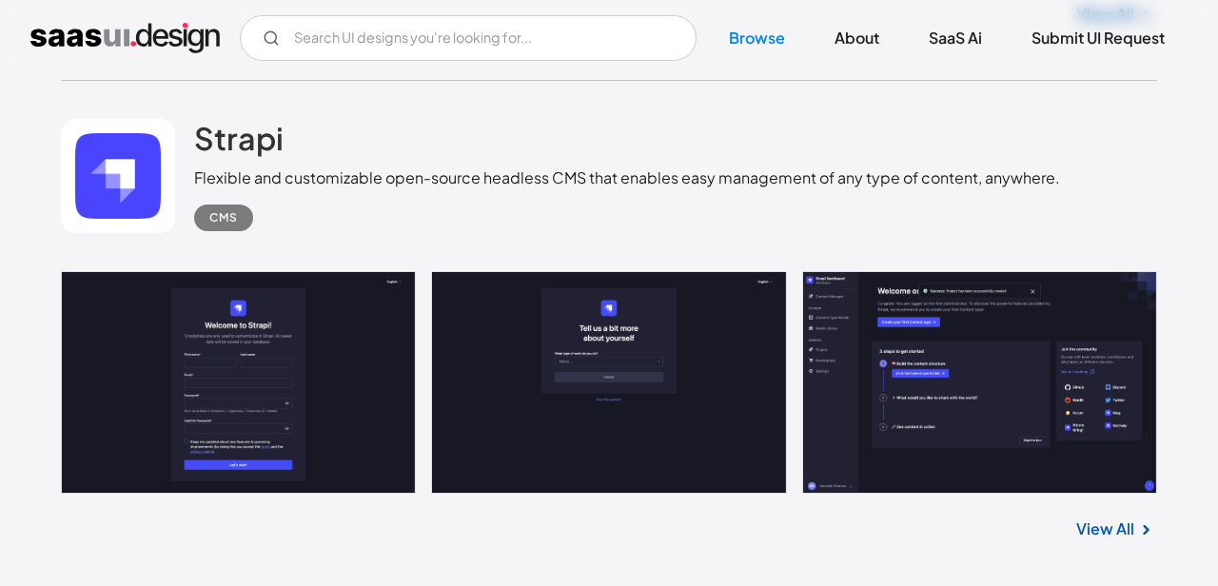
scroll to position [4968, 0]
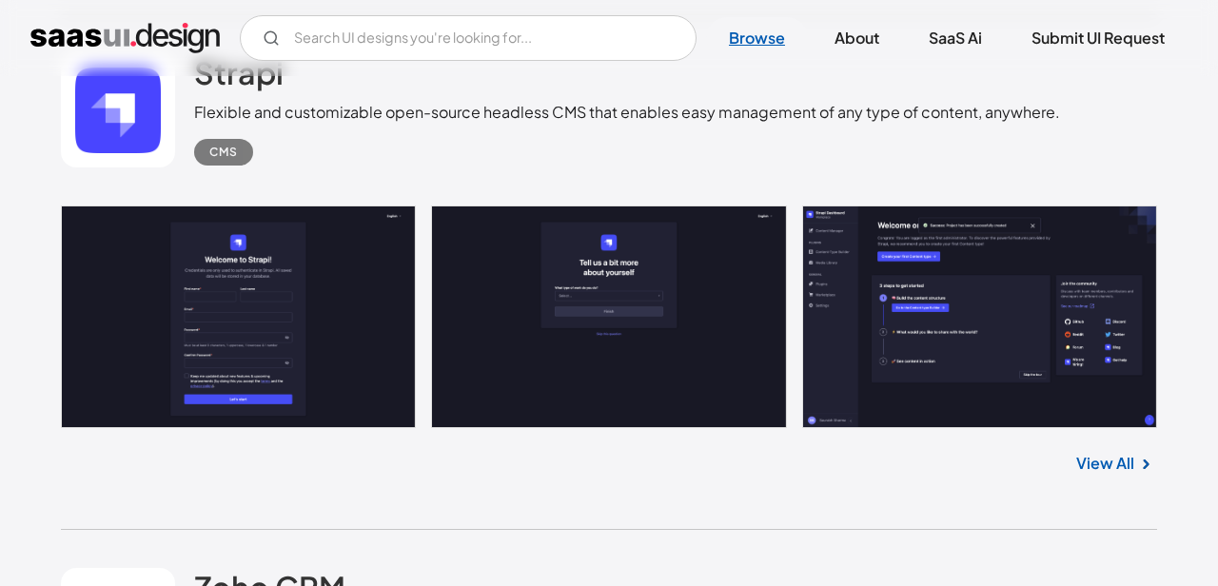
click at [744, 45] on link "Browse" at bounding box center [757, 38] width 102 height 42
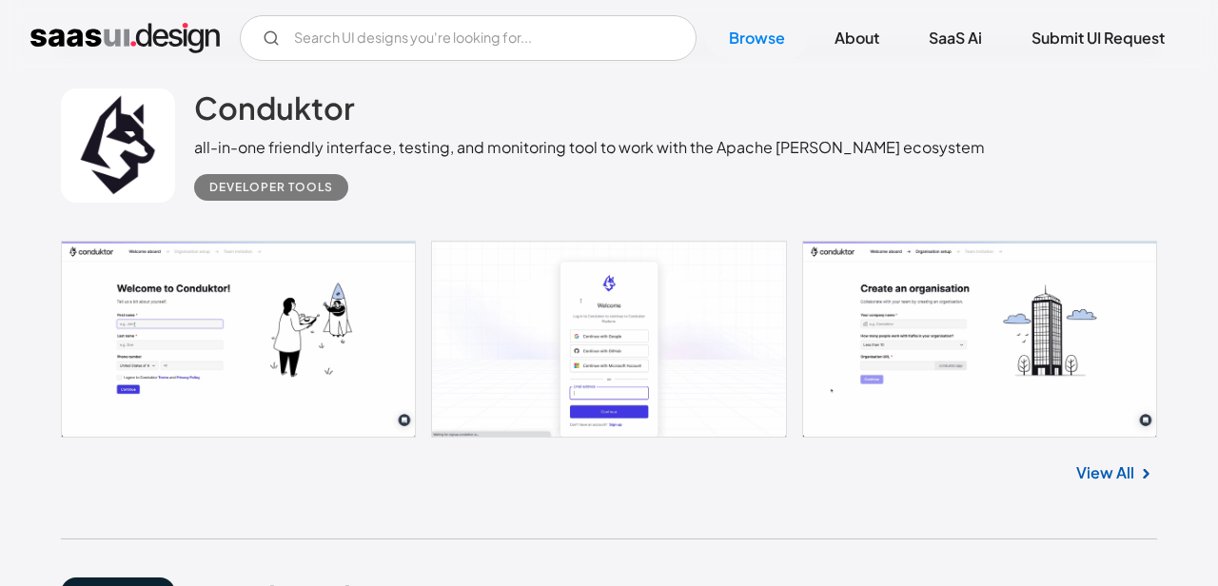
scroll to position [10982, 0]
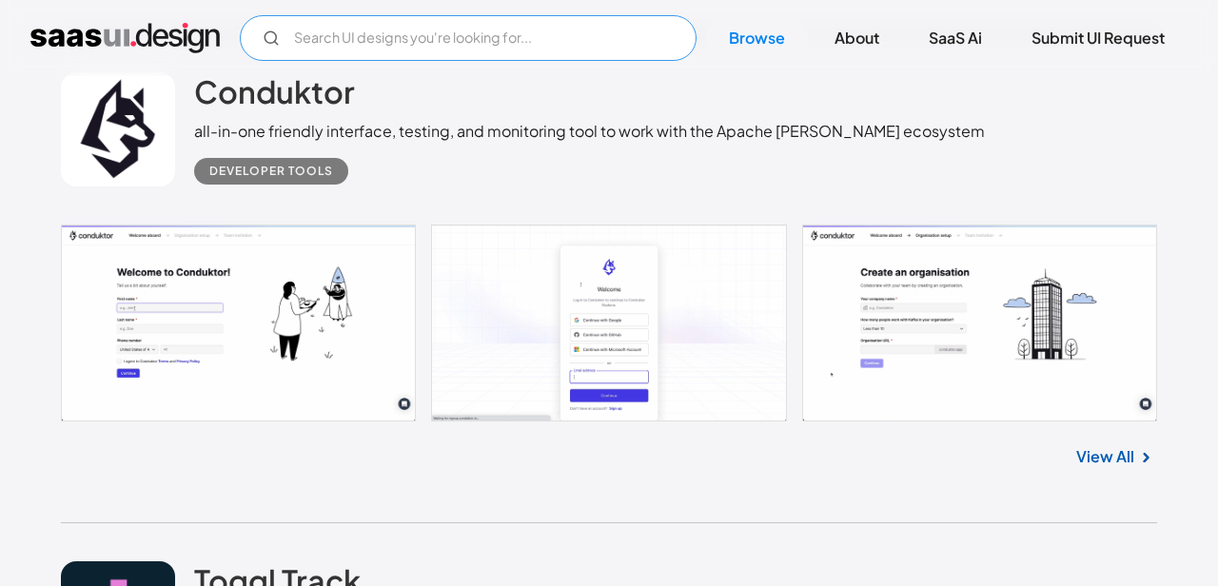
click at [473, 54] on input "Email Form" at bounding box center [468, 38] width 457 height 46
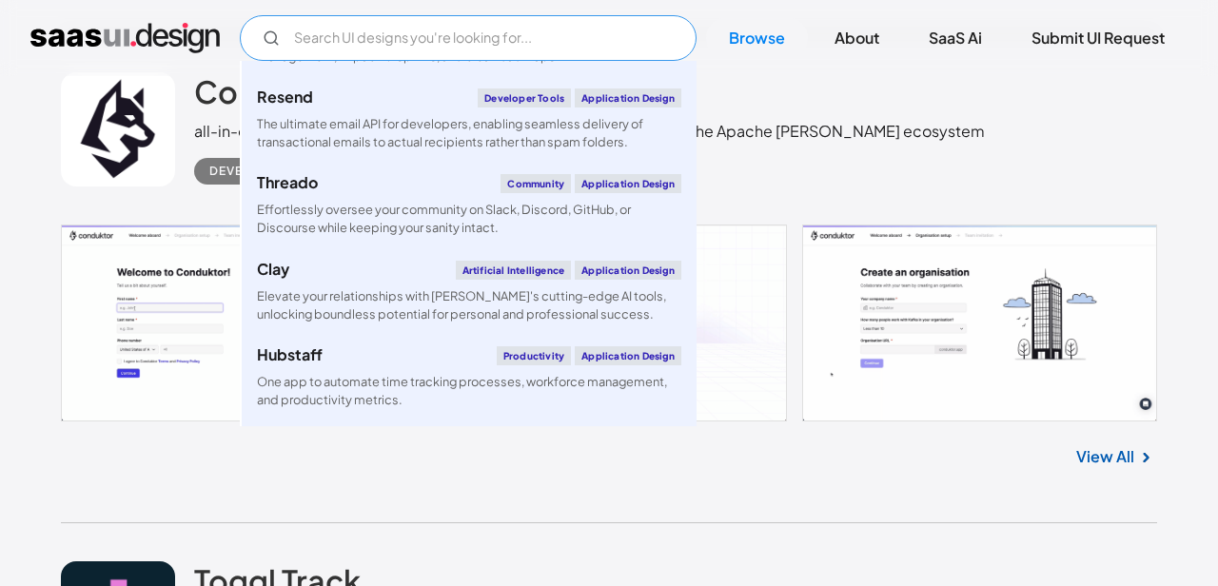
scroll to position [1097, 0]
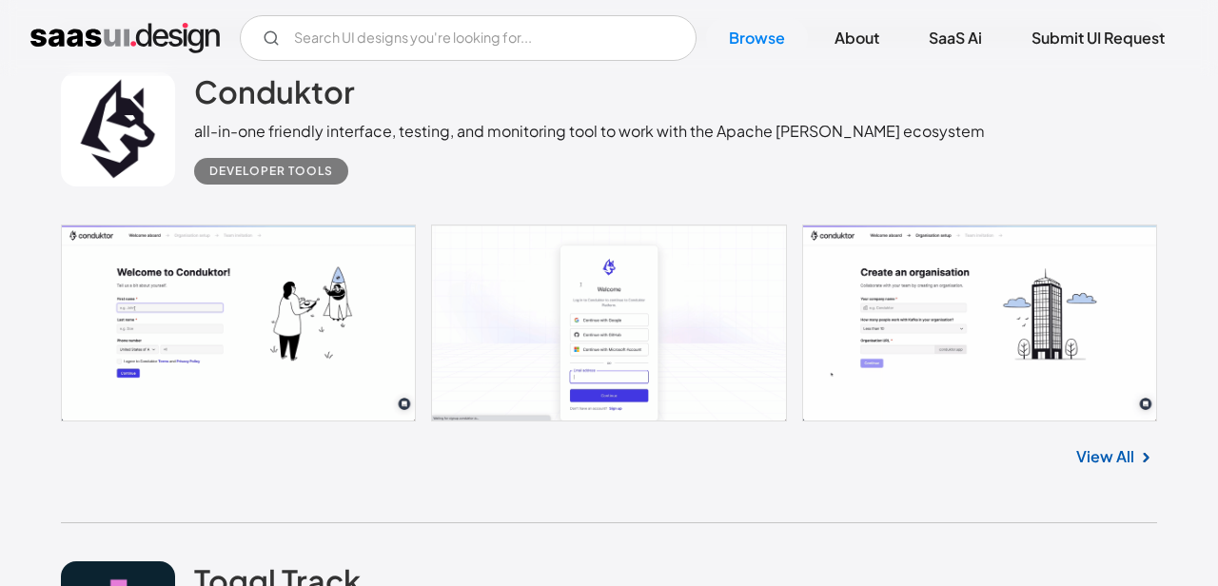
click at [829, 185] on div "Developer tools" at bounding box center [589, 164] width 790 height 42
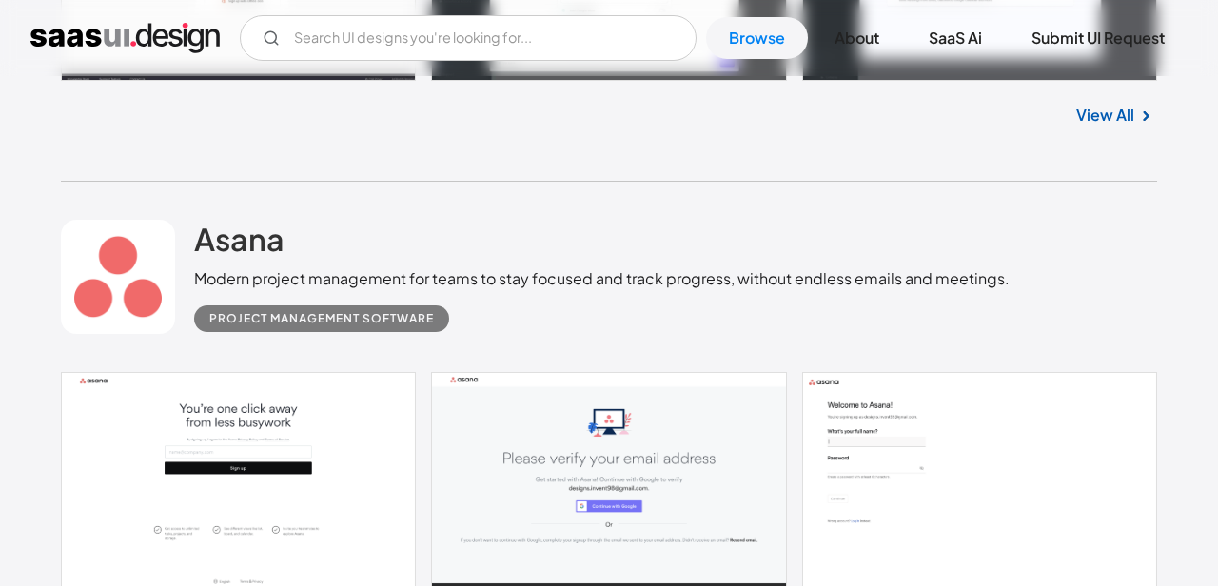
scroll to position [12322, 0]
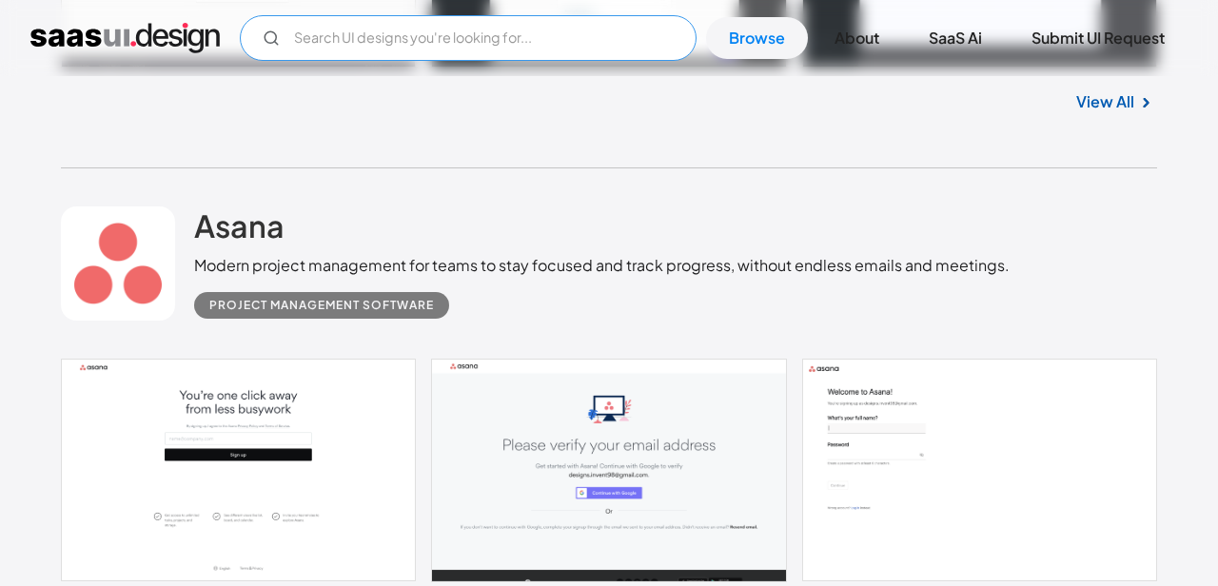
drag, startPoint x: 552, startPoint y: 40, endPoint x: 536, endPoint y: 118, distance: 79.7
click at [552, 40] on input "Email Form" at bounding box center [468, 38] width 457 height 46
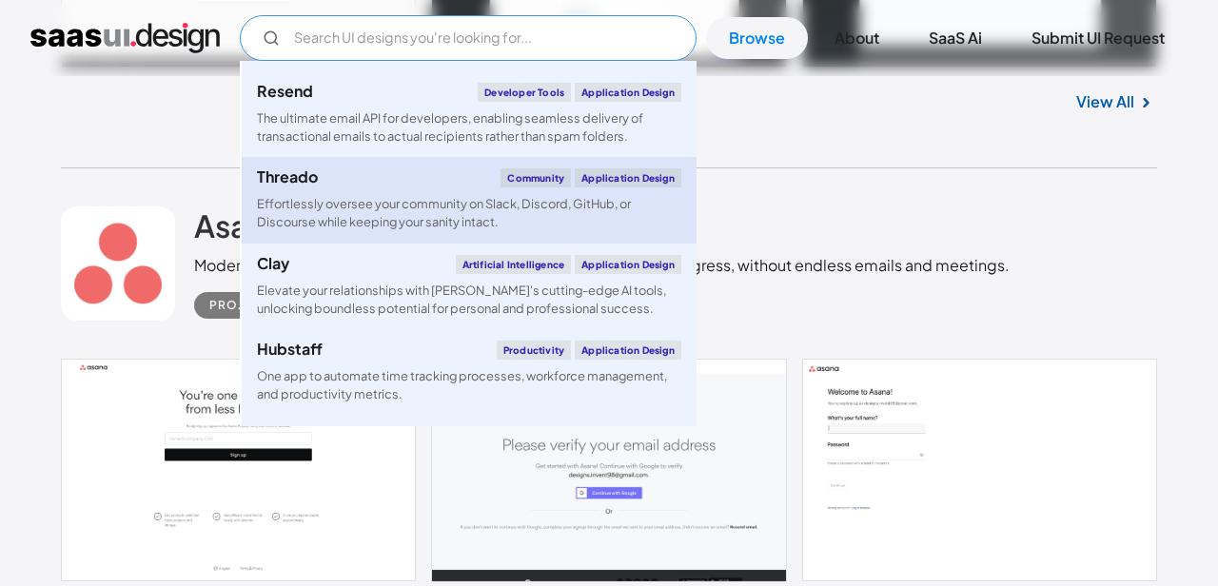
paste input "Feminine"
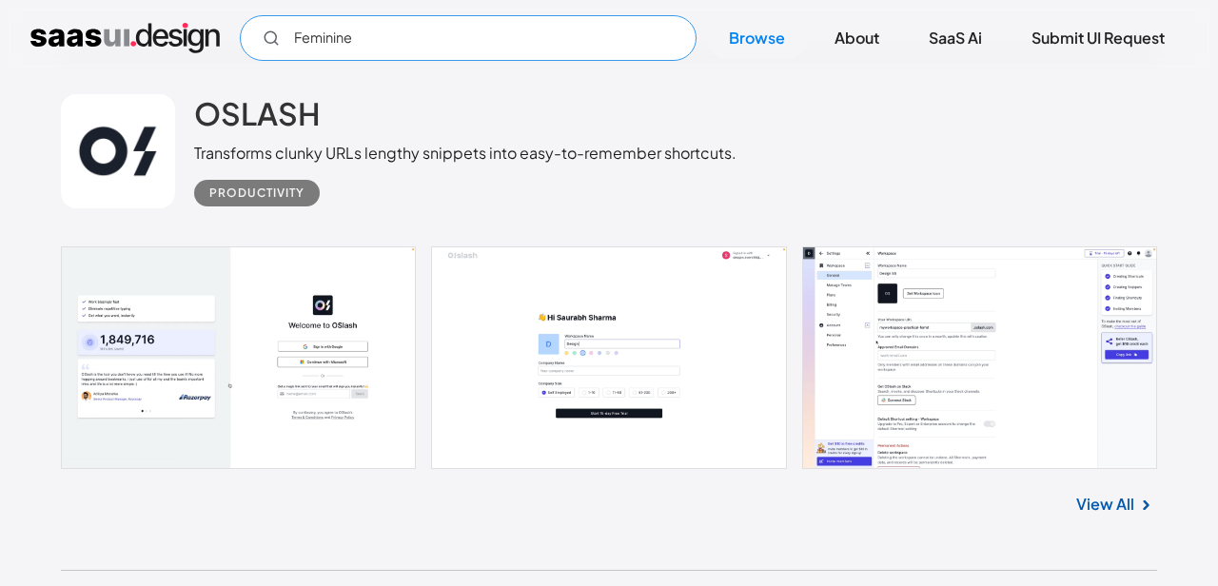
scroll to position [12953, 0]
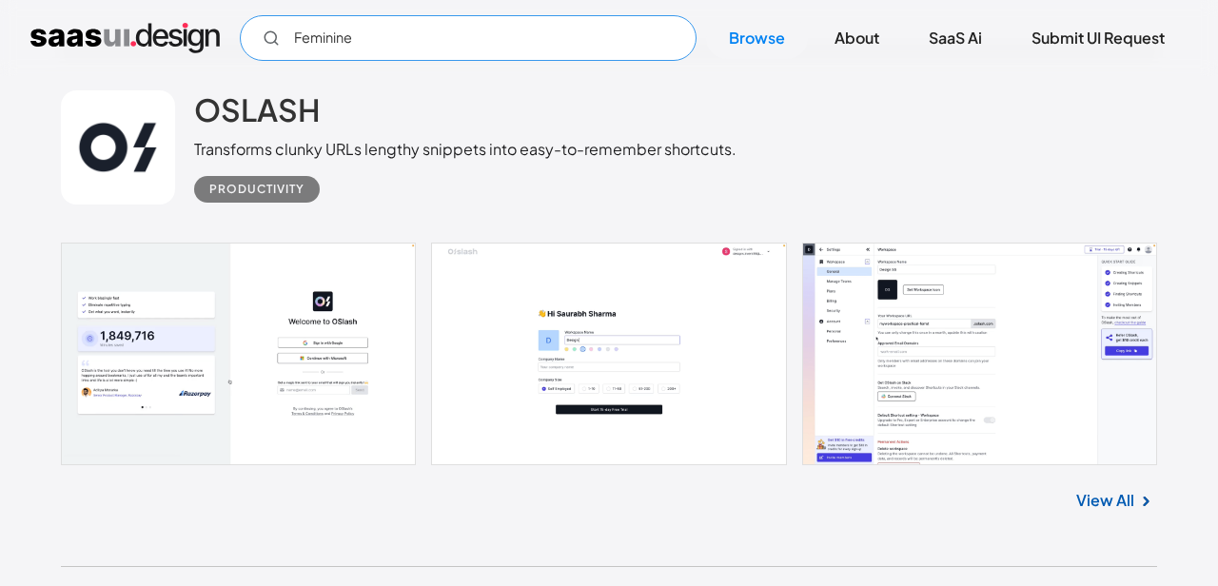
click at [491, 42] on input "Feminine" at bounding box center [468, 38] width 457 height 46
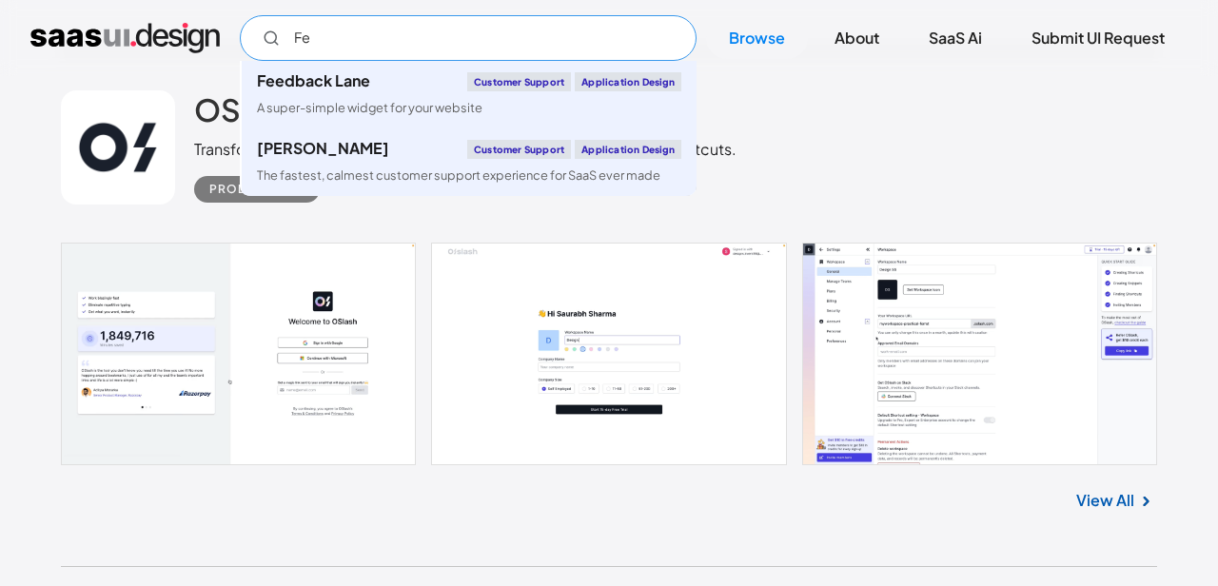
type input "F"
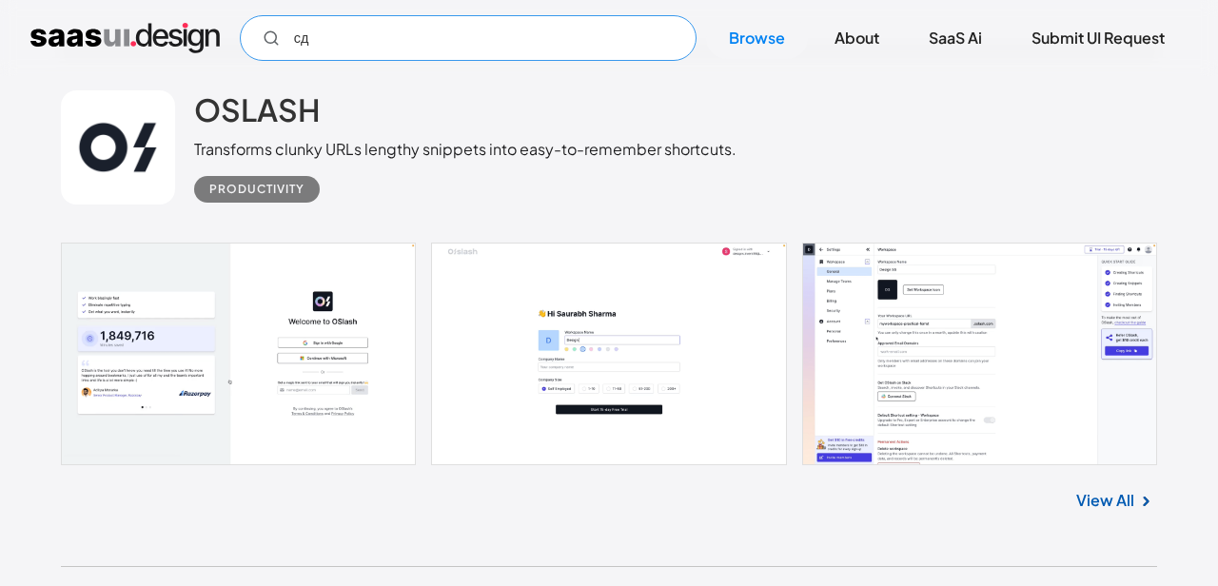
type input "с"
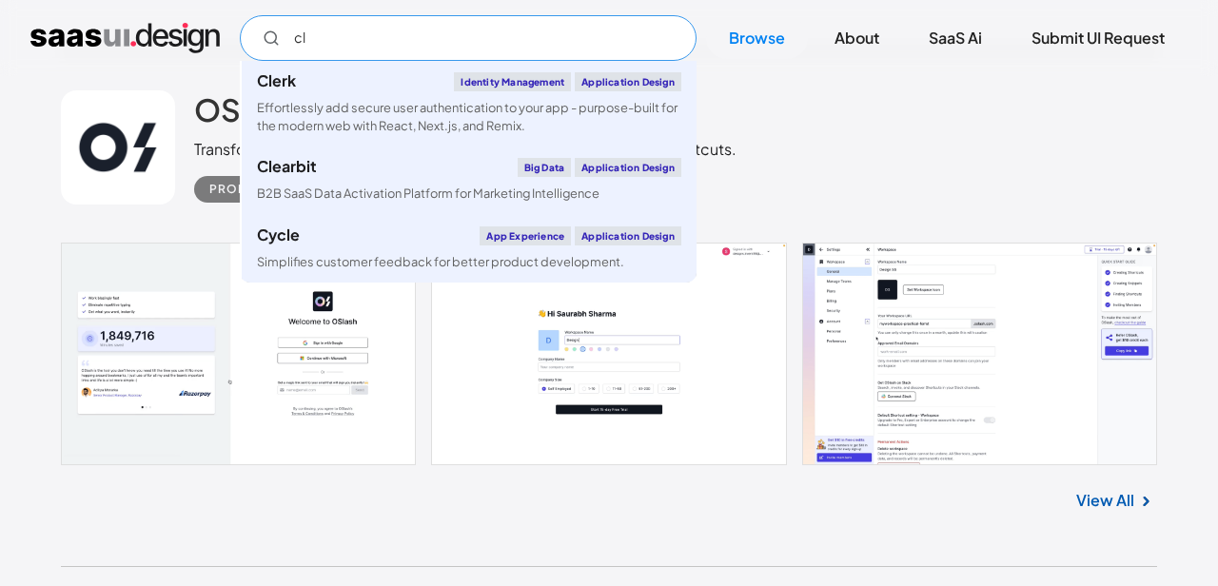
type input "c"
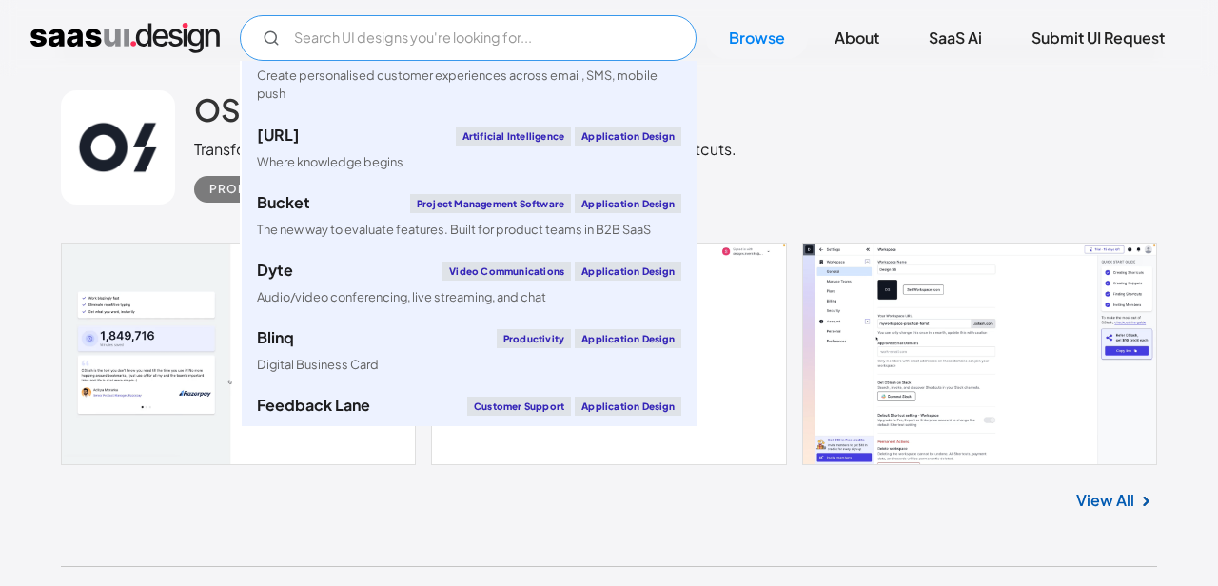
scroll to position [395, 0]
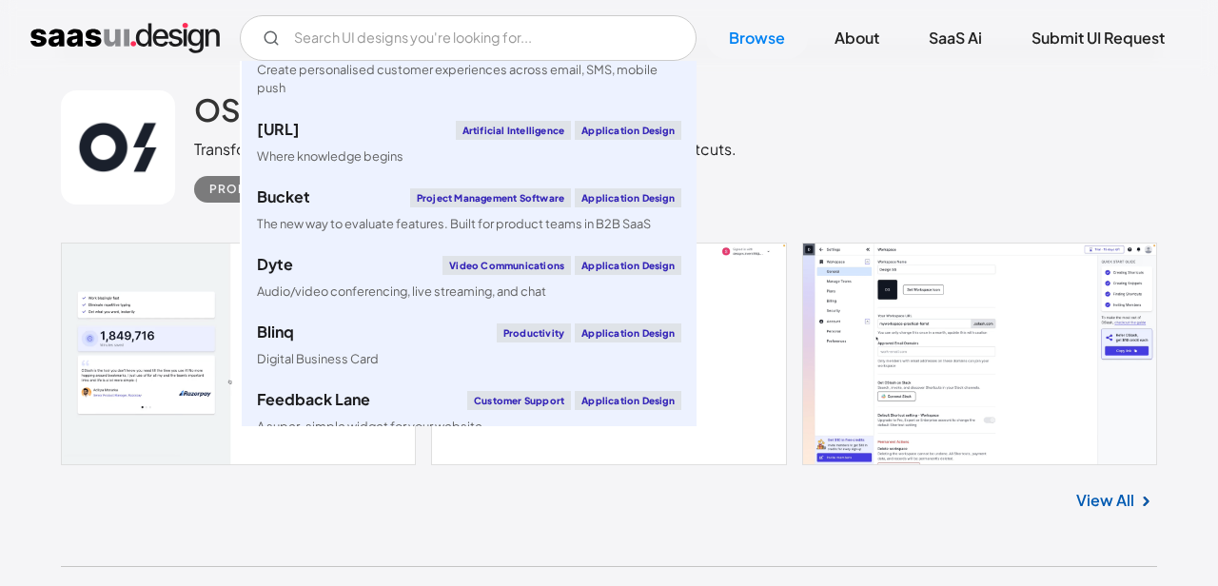
click at [883, 173] on div "OSLASH Transforms clunky URLs lengthy snippets into easy-to-remember shortcuts.…" at bounding box center [609, 147] width 1096 height 190
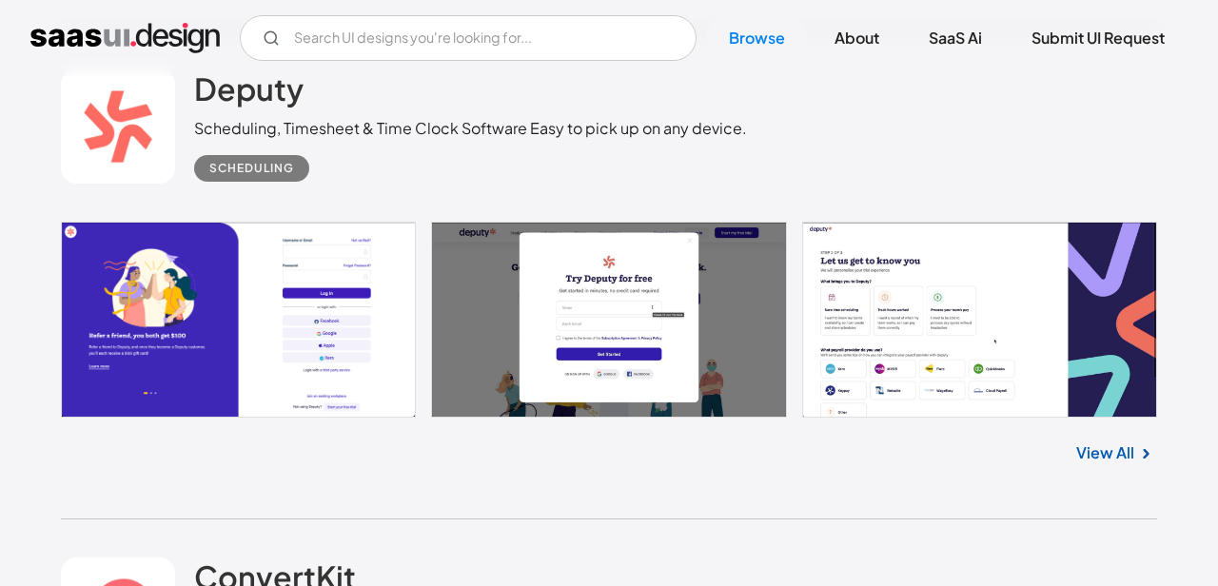
scroll to position [18858, 0]
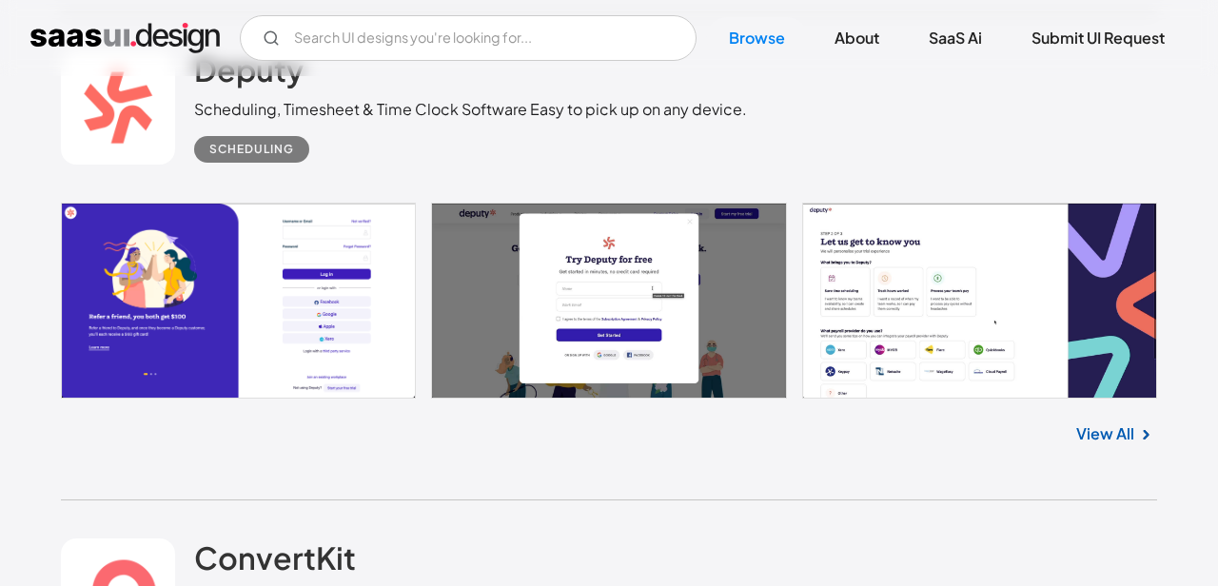
click at [1122, 445] on link "View All" at bounding box center [1105, 433] width 58 height 23
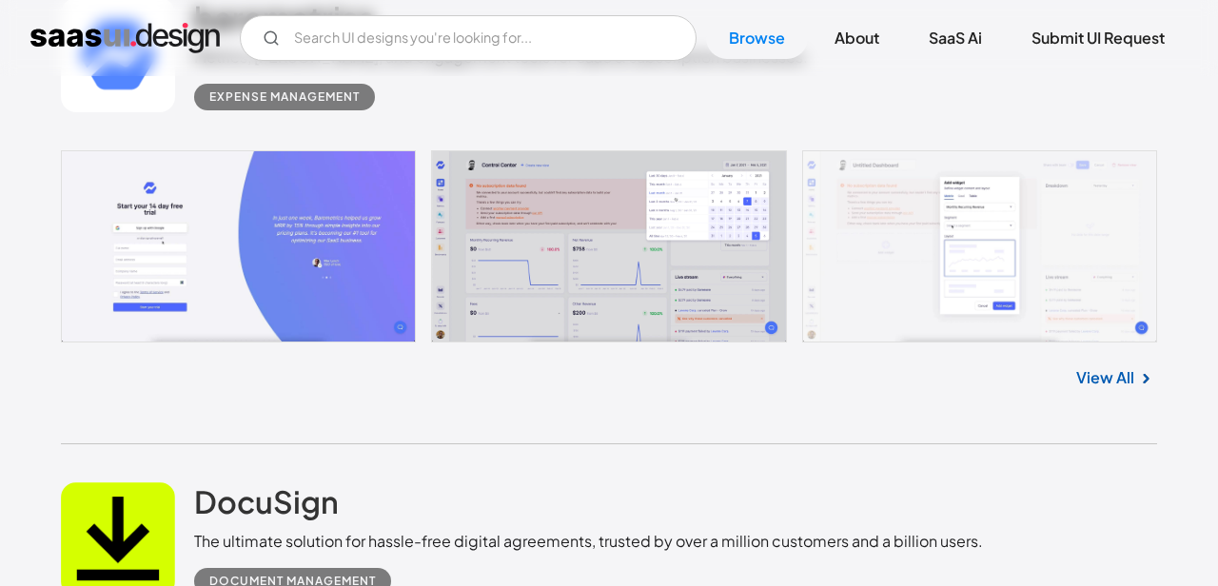
scroll to position [26867, 0]
click at [533, 41] on input "Email Form" at bounding box center [468, 38] width 457 height 46
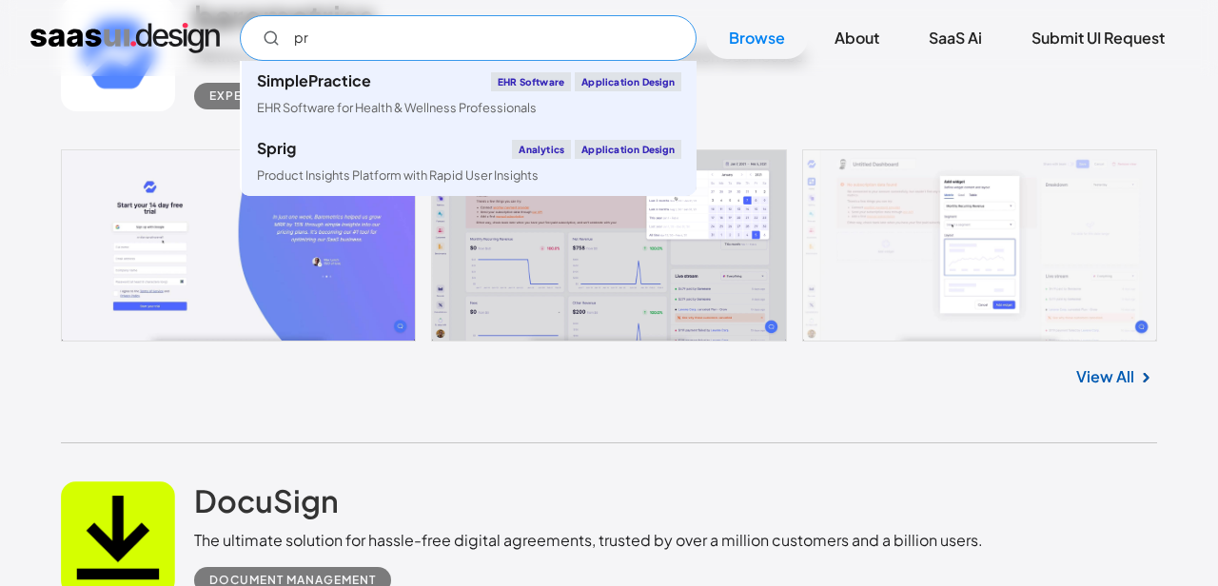
scroll to position [0, 0]
type input "p"
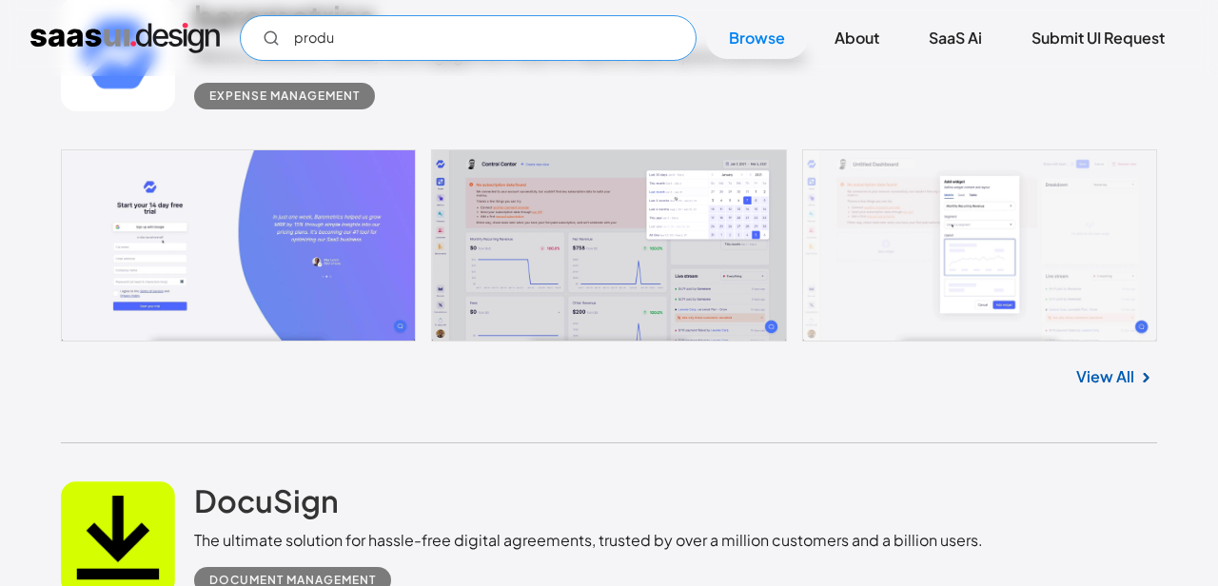
type input "produ"
click at [337, 107] on div "Expense Management" at bounding box center [284, 96] width 150 height 23
click at [344, 107] on div "Expense Management" at bounding box center [284, 96] width 150 height 23
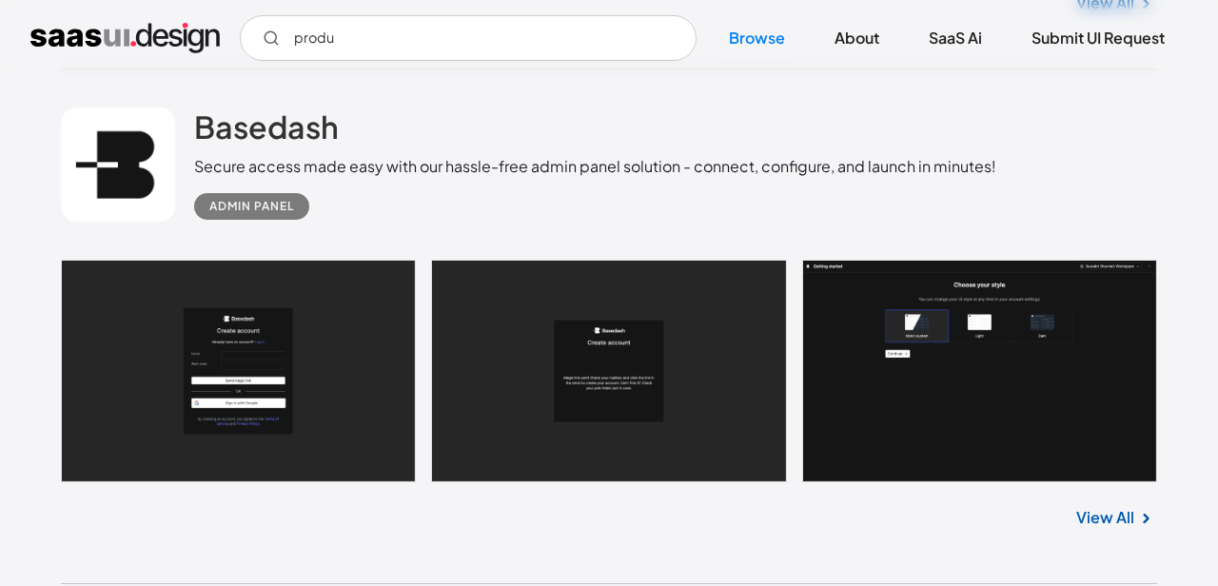
scroll to position [31207, 0]
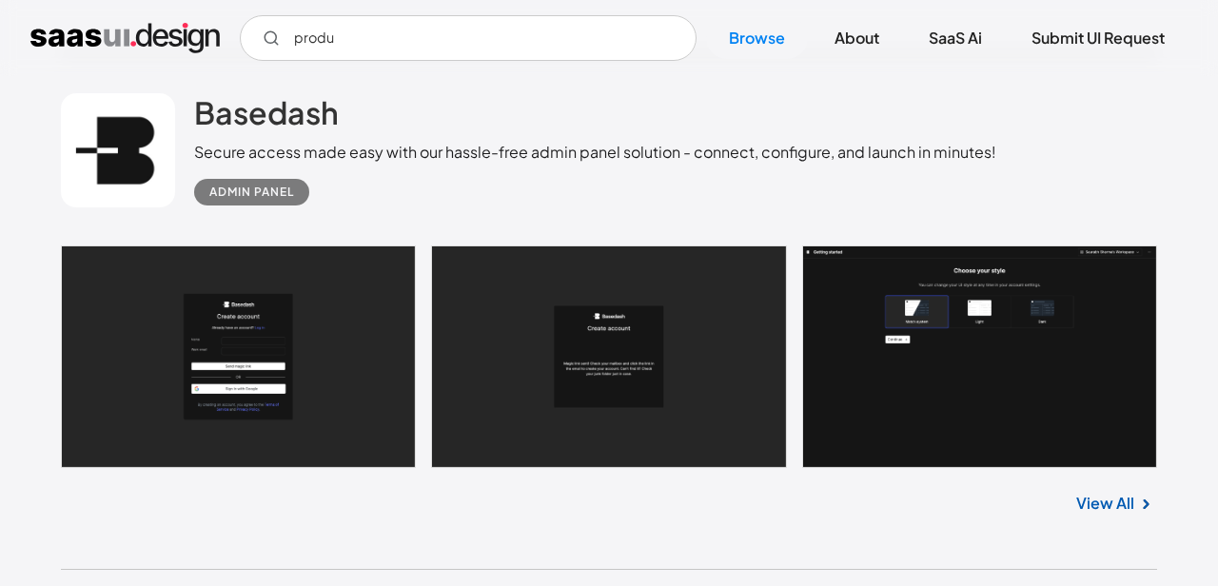
click at [1116, 515] on link "View All" at bounding box center [1105, 503] width 58 height 23
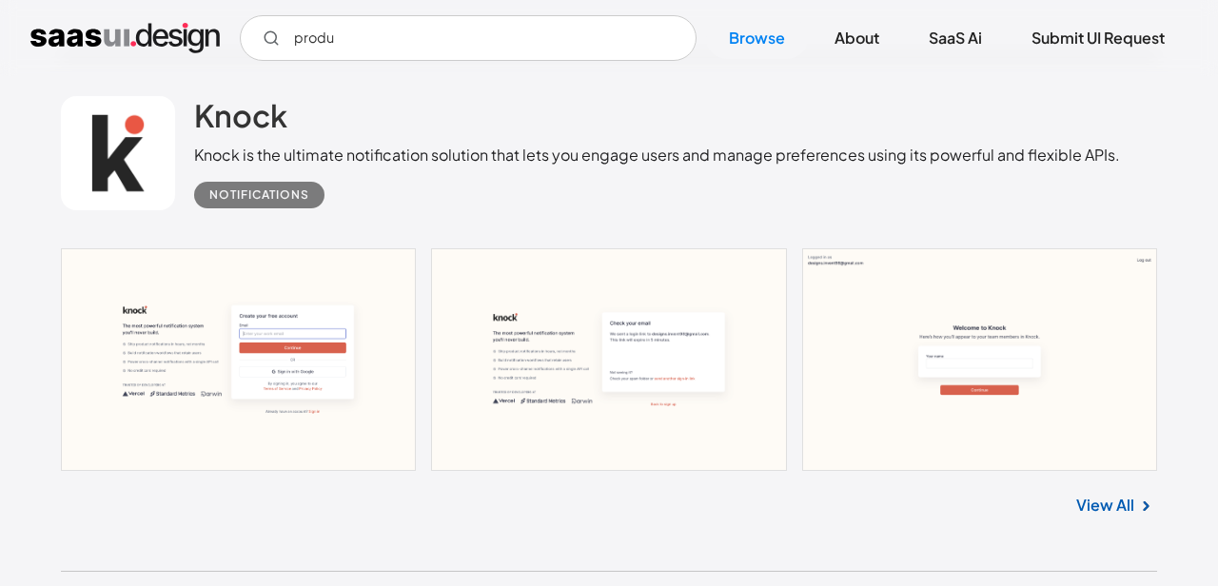
scroll to position [44182, 0]
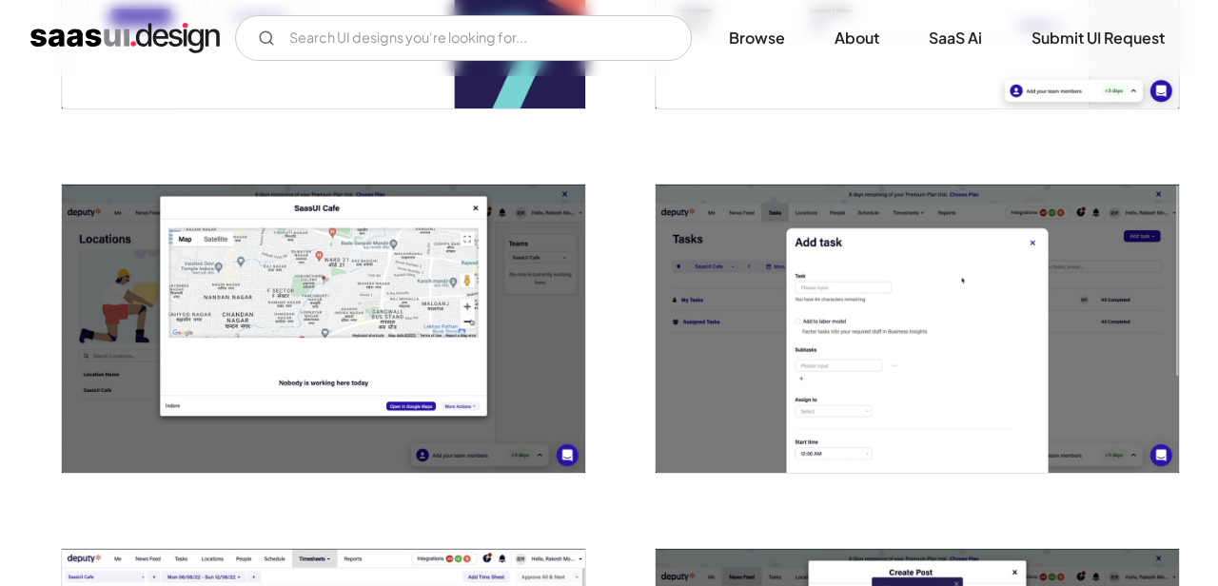
scroll to position [1059, 0]
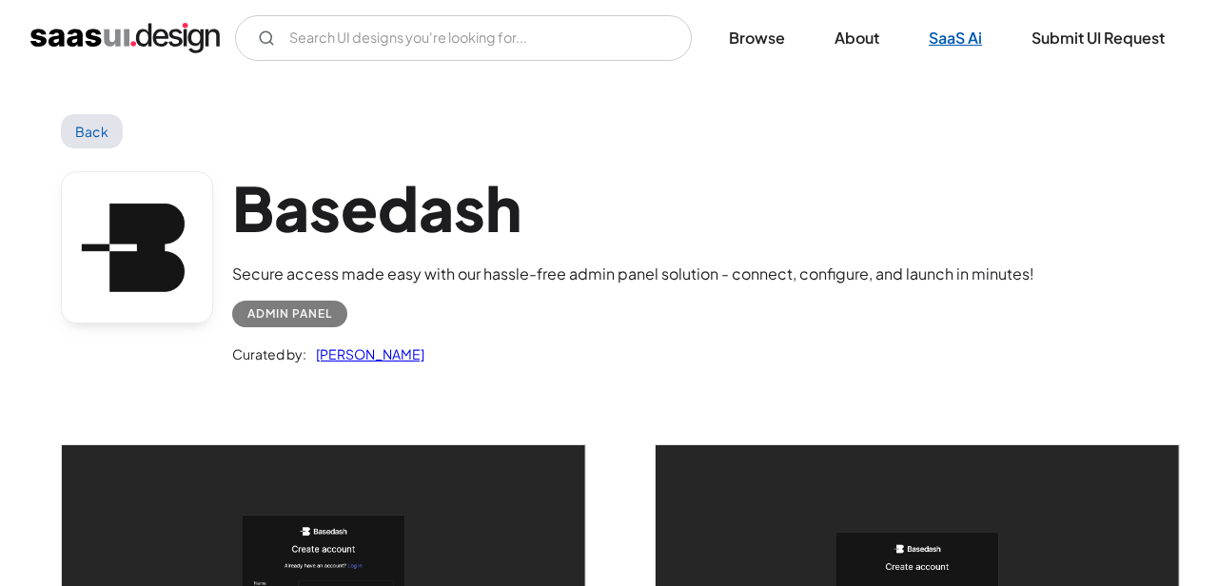
click at [953, 44] on link "SaaS Ai" at bounding box center [955, 38] width 99 height 42
